Goal: Information Seeking & Learning: Understand process/instructions

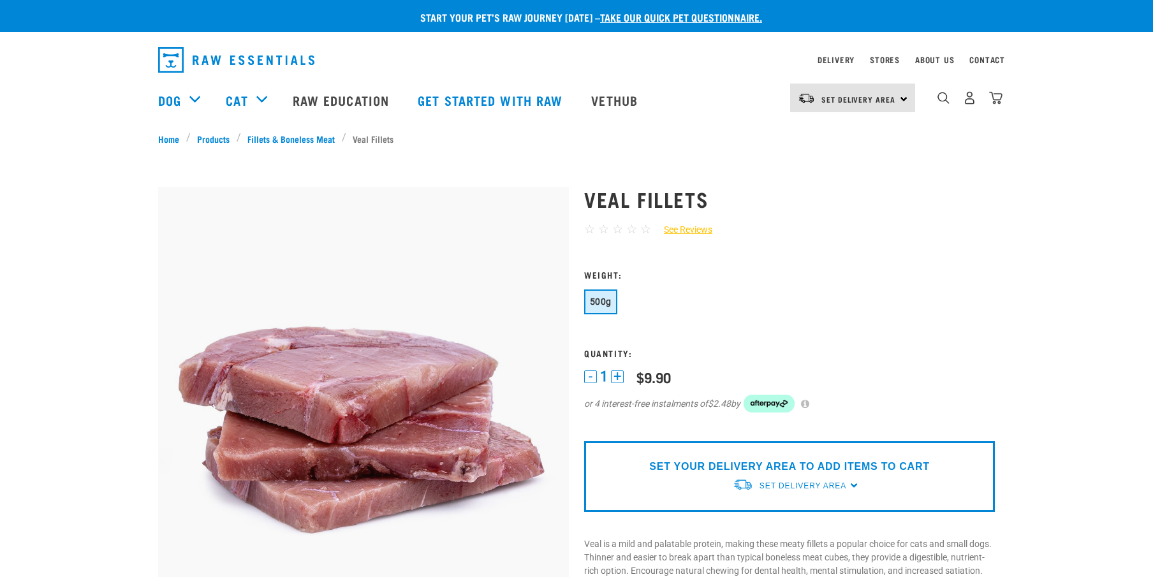
scroll to position [3, 0]
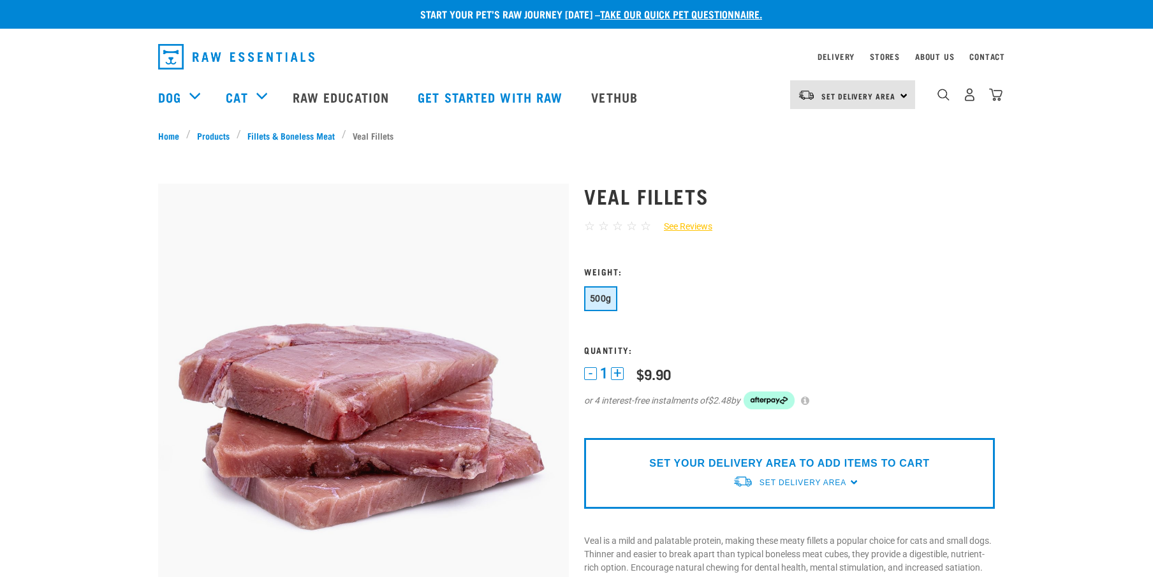
click at [900, 96] on div "Set Delivery Area [GEOGRAPHIC_DATA]" at bounding box center [852, 94] width 125 height 29
click at [857, 127] on link "[GEOGRAPHIC_DATA]" at bounding box center [851, 131] width 122 height 28
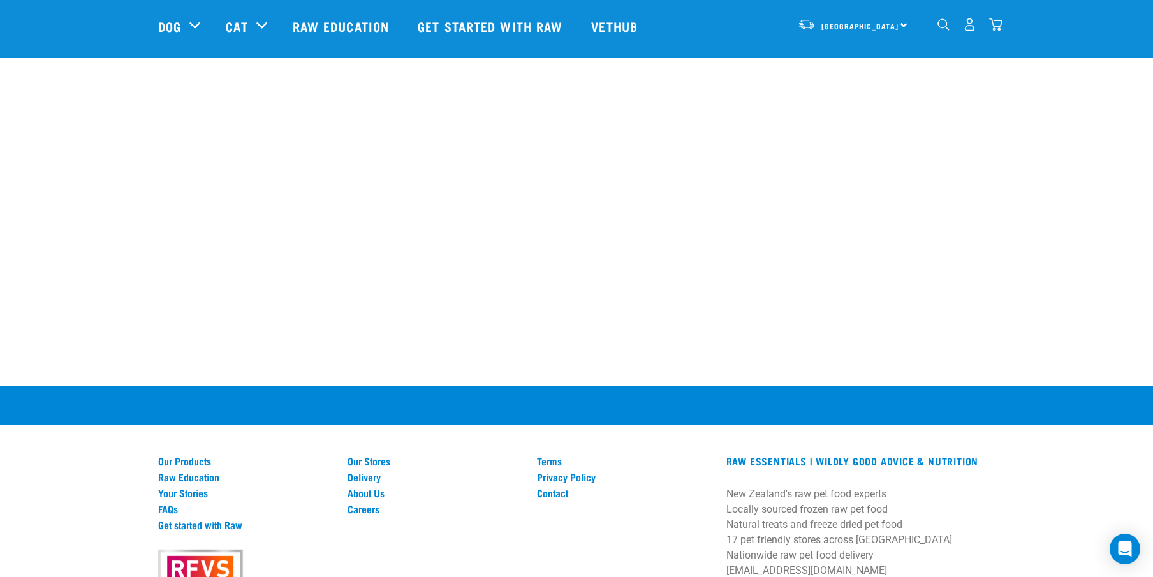
scroll to position [1103, 0]
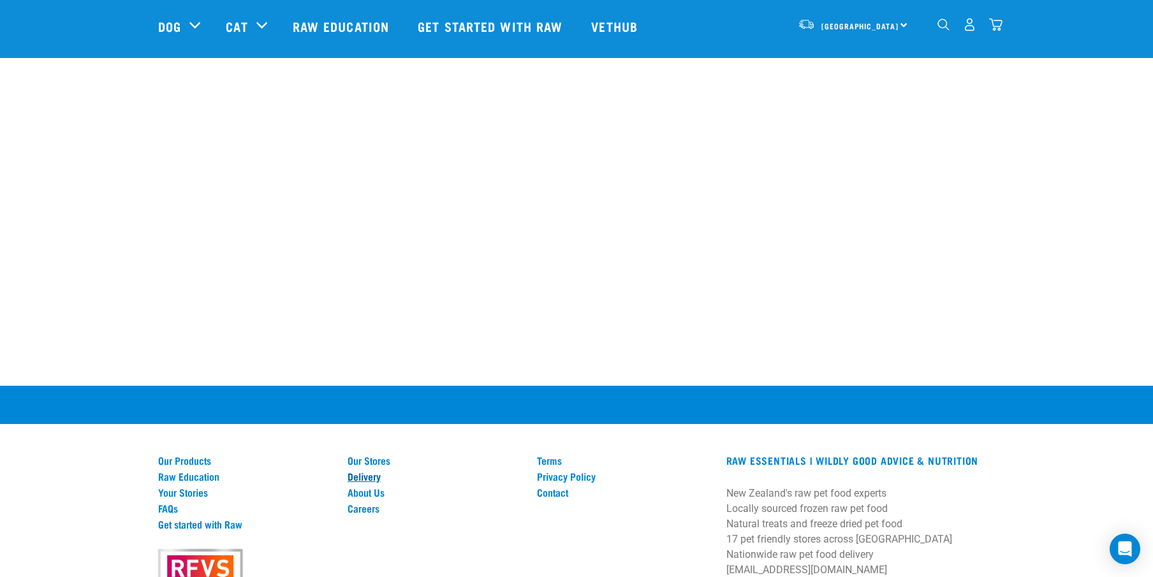
click at [360, 482] on link "Delivery" at bounding box center [435, 476] width 174 height 11
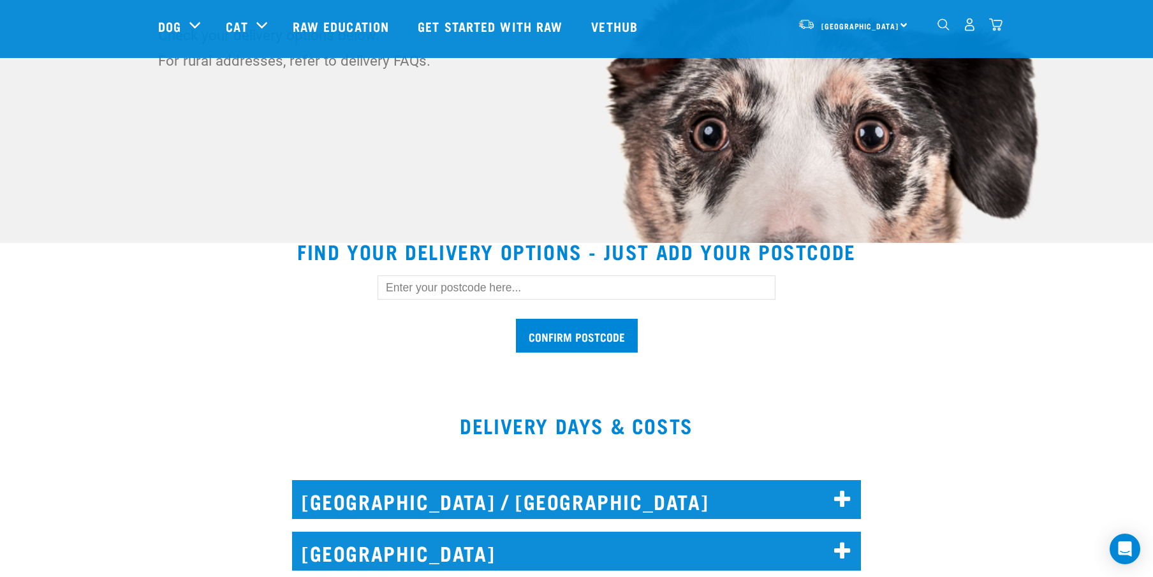
scroll to position [212, 0]
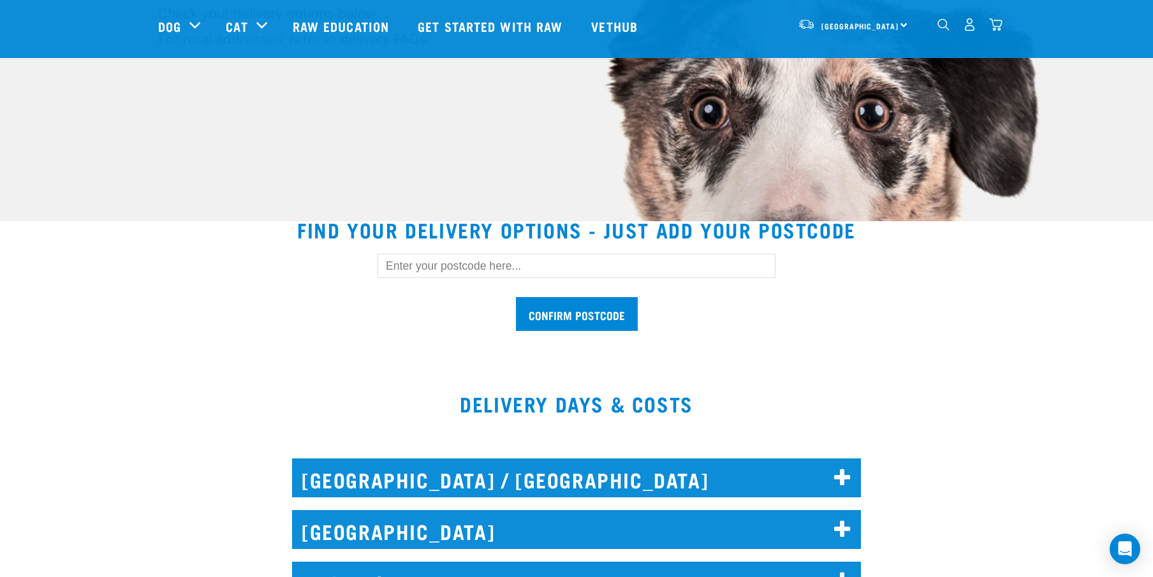
click at [466, 267] on input "text" at bounding box center [577, 266] width 398 height 24
type input "3682"
click at [330, 367] on div "DELIVERY DAYS & COSTS" at bounding box center [576, 405] width 1153 height 87
click at [554, 321] on input "Confirm postcode" at bounding box center [577, 314] width 122 height 34
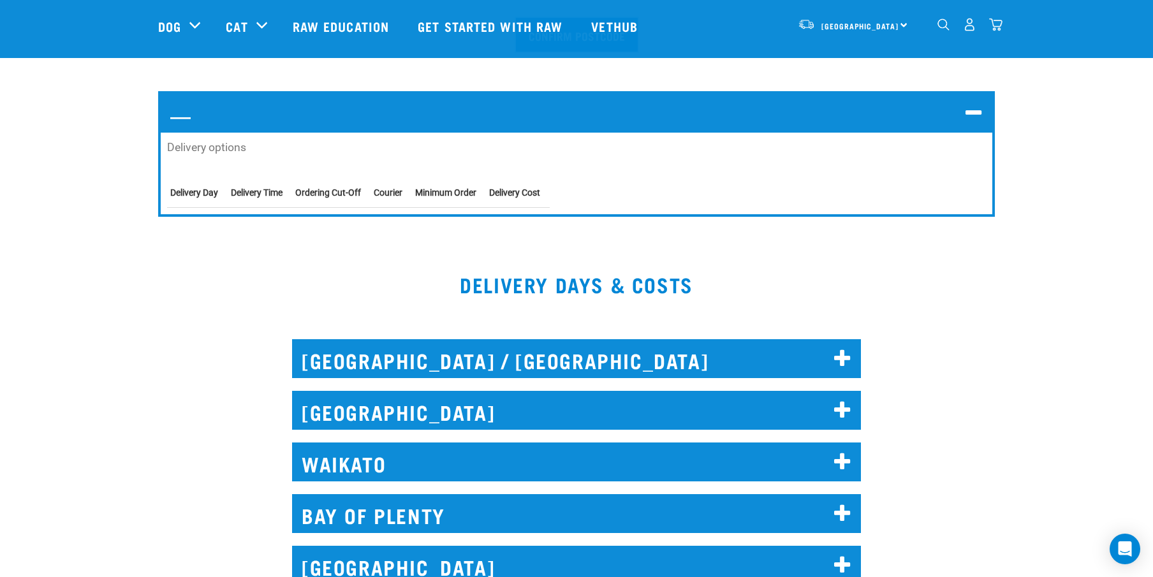
scroll to position [545, 0]
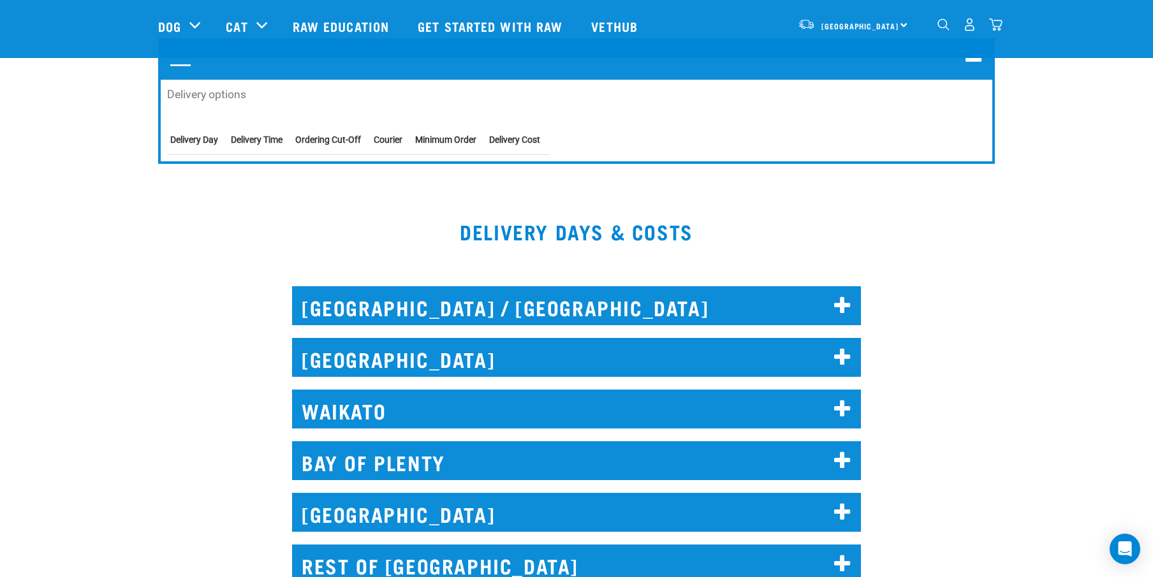
click at [840, 406] on icon at bounding box center [842, 409] width 17 height 20
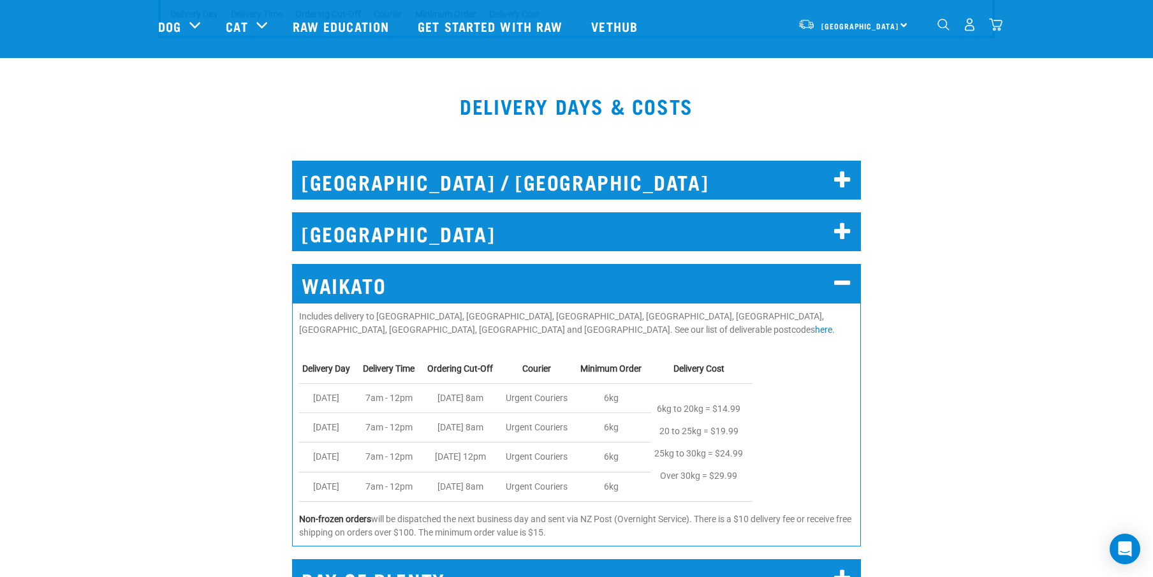
scroll to position [671, 0]
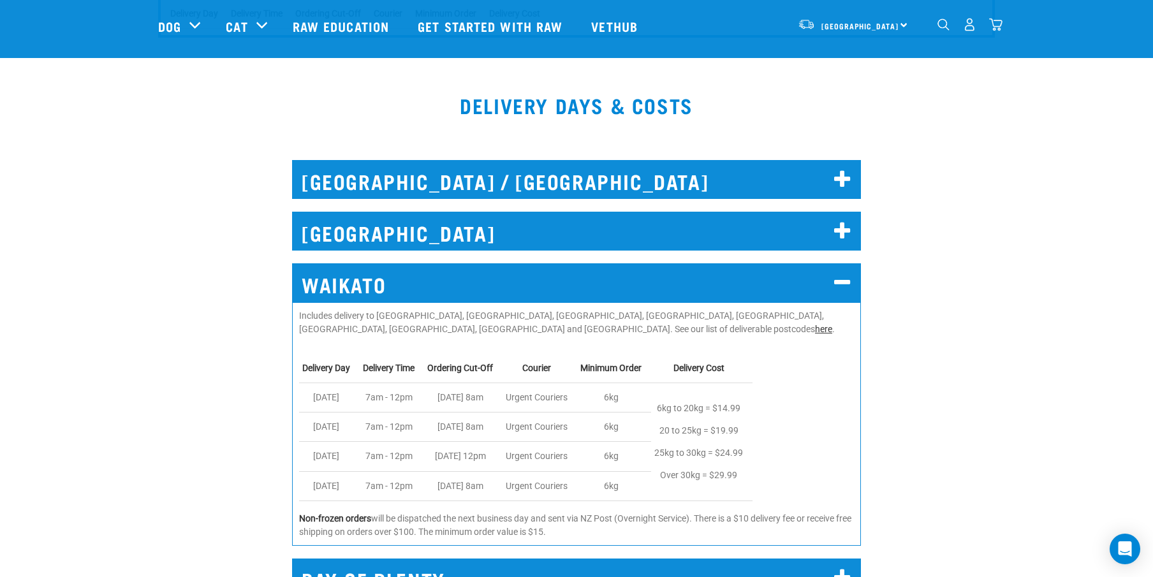
click at [815, 329] on link "here" at bounding box center [823, 329] width 17 height 10
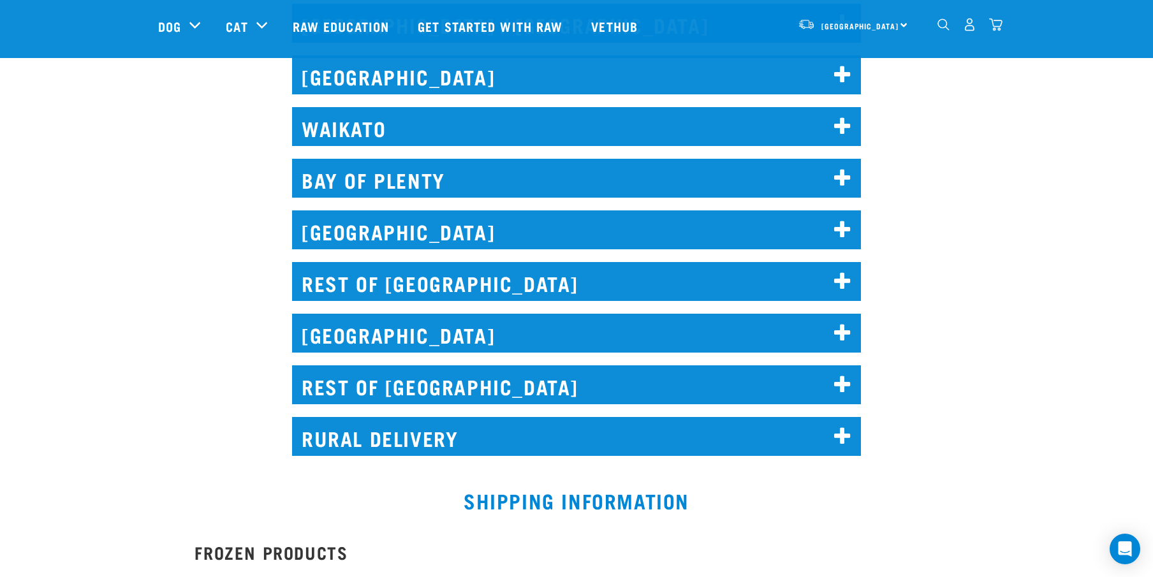
scroll to position [666, 0]
